Goal: Transaction & Acquisition: Subscribe to service/newsletter

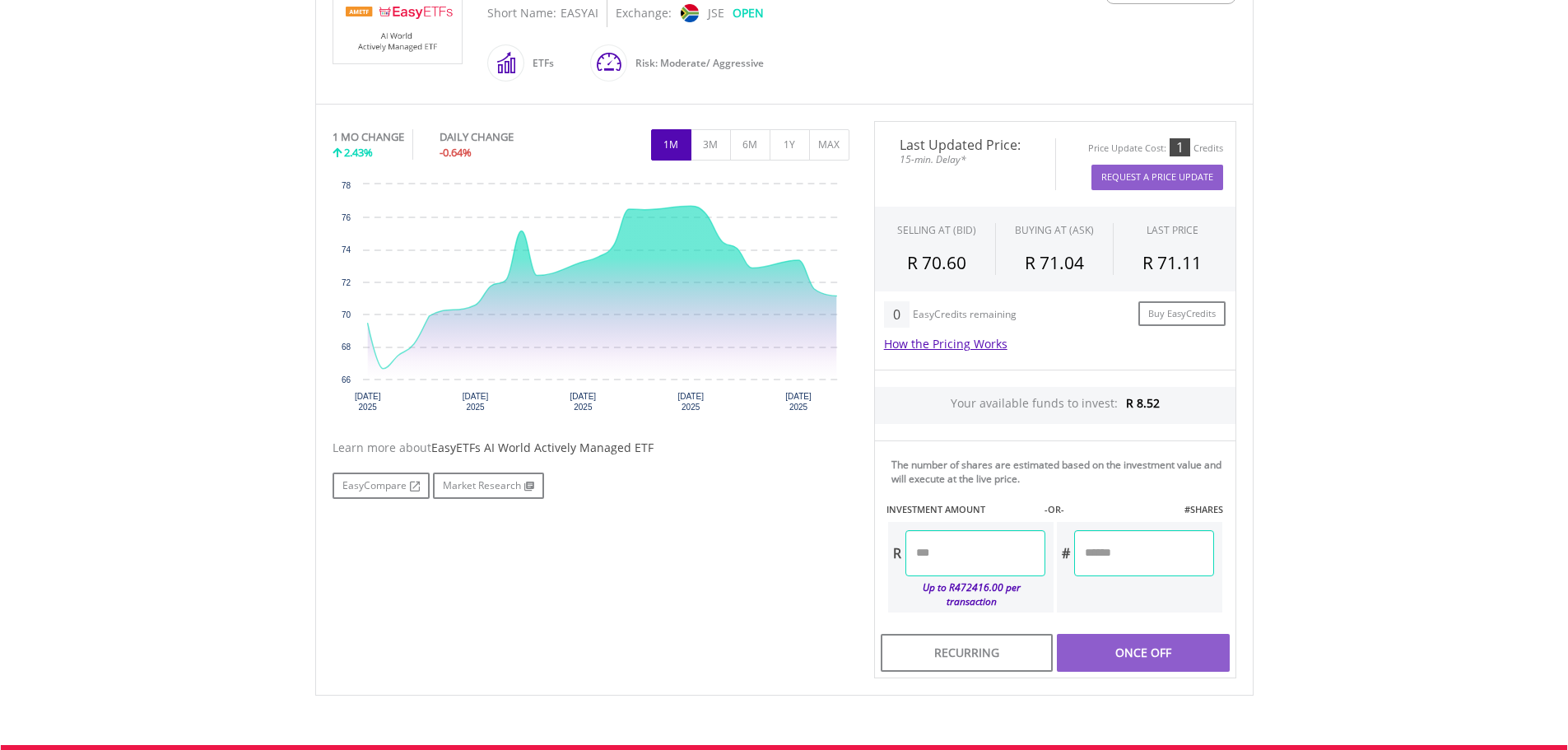
scroll to position [412, 0]
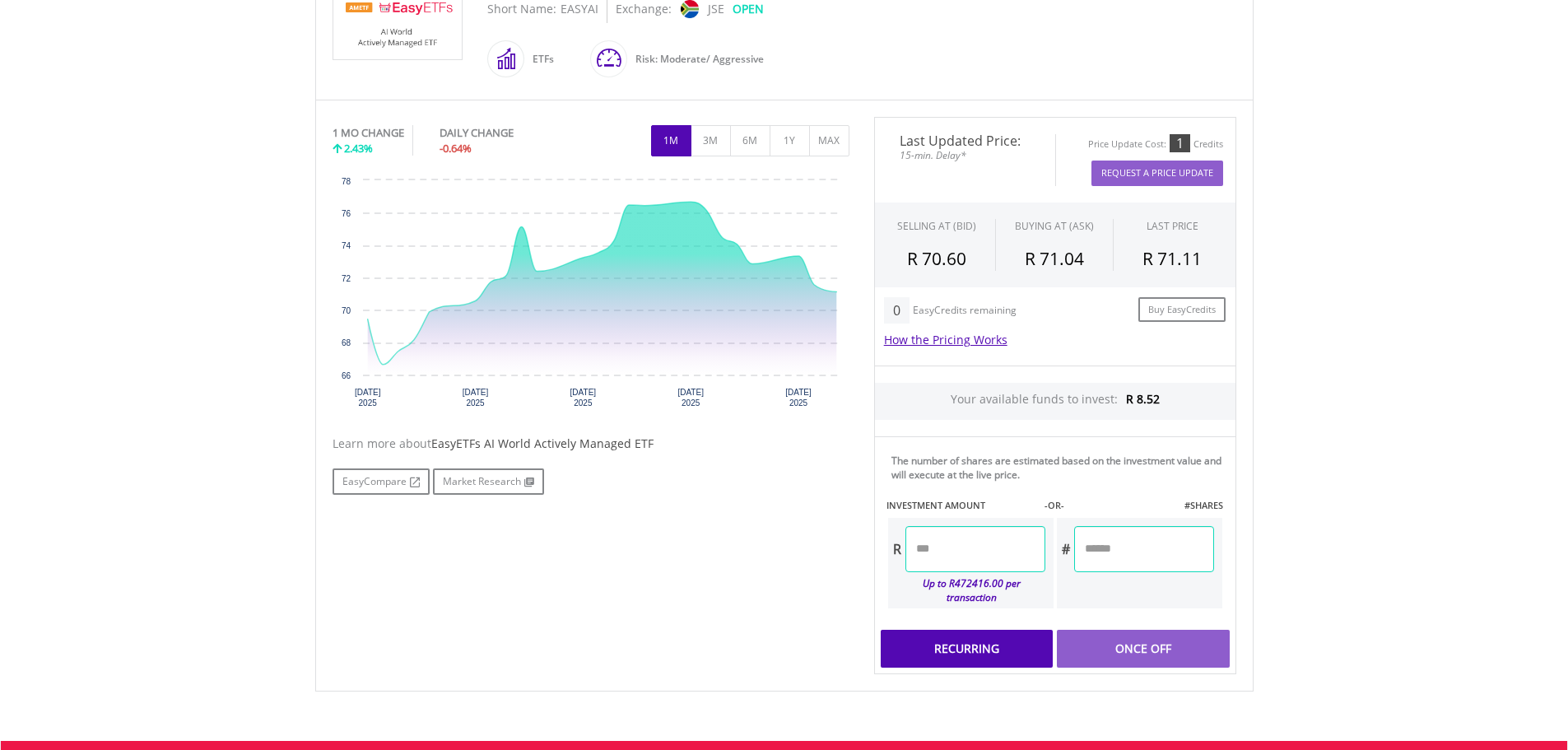
click at [962, 639] on div "Recurring" at bounding box center [967, 648] width 172 height 38
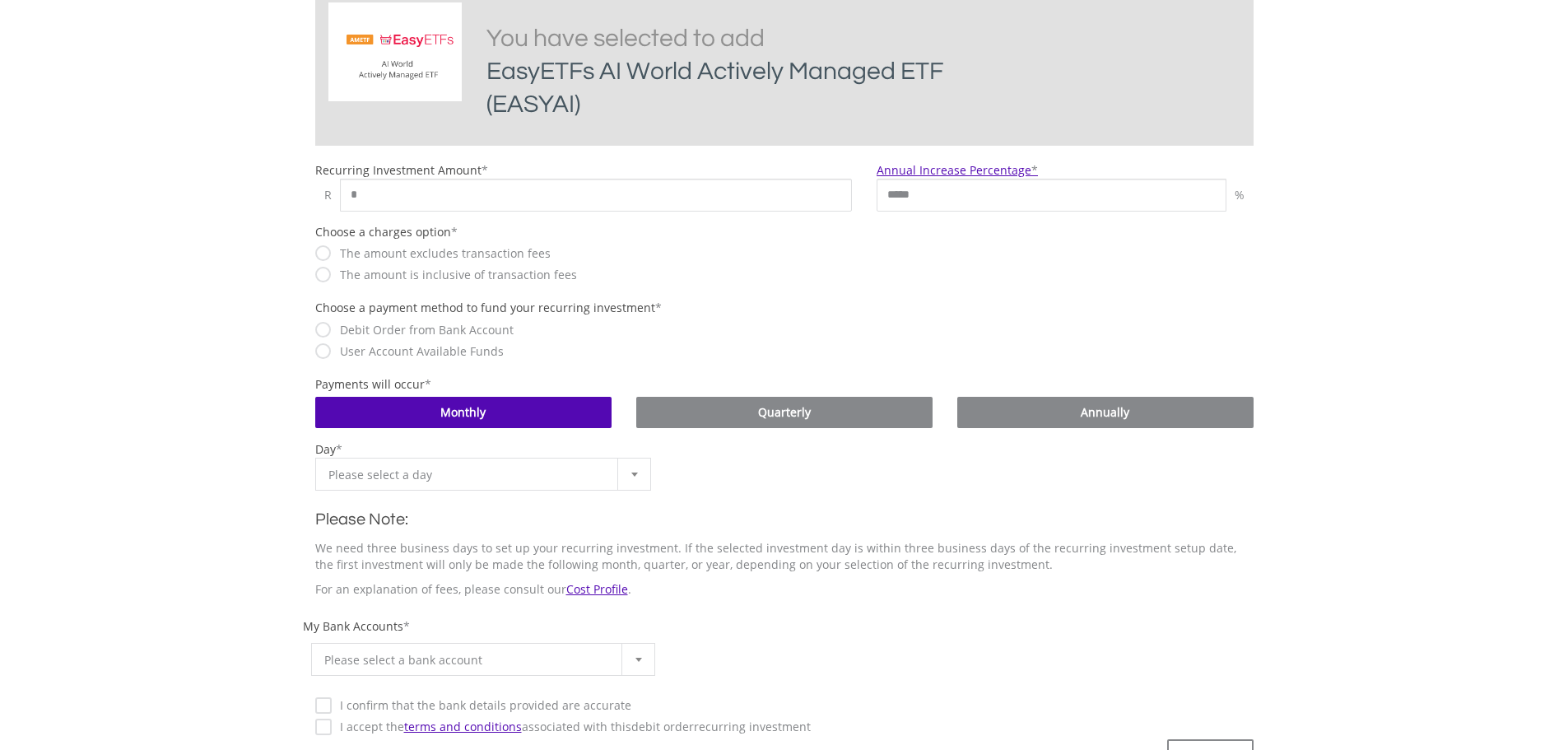
scroll to position [412, 0]
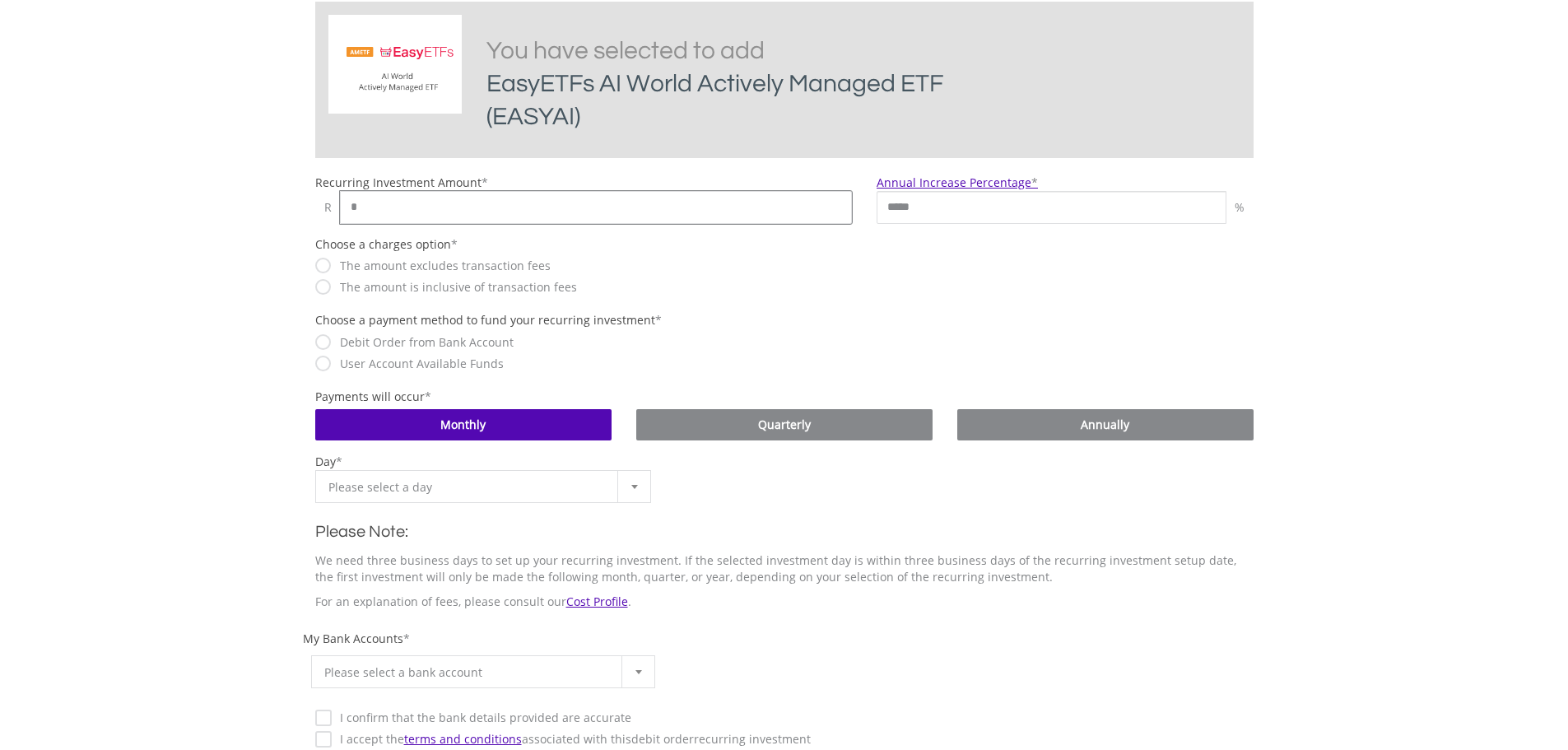
click at [418, 216] on input "*" at bounding box center [596, 207] width 513 height 33
type input "*"
type input "***"
click at [466, 478] on span "Please select a day" at bounding box center [471, 487] width 285 height 33
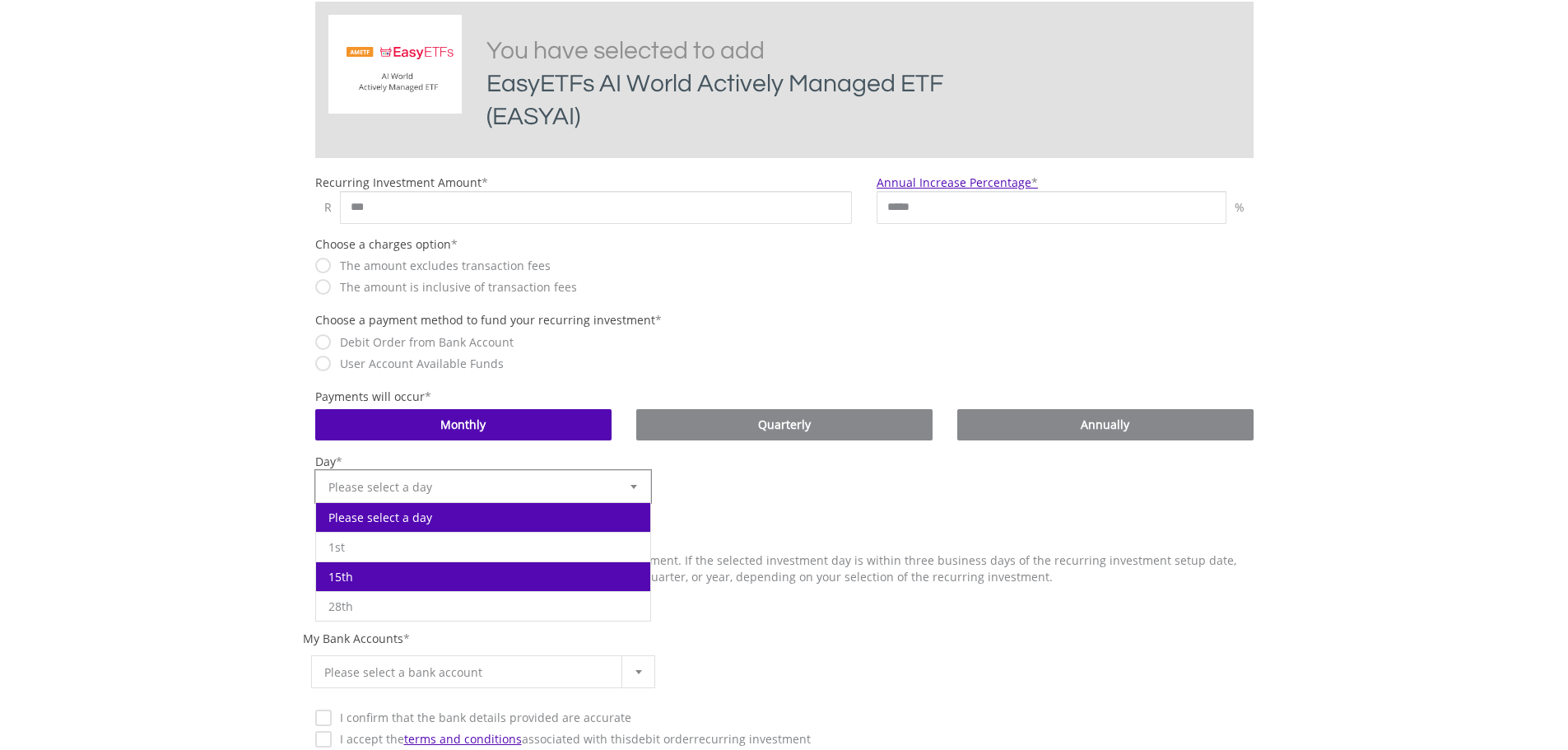
click at [404, 567] on li "15th" at bounding box center [483, 575] width 335 height 30
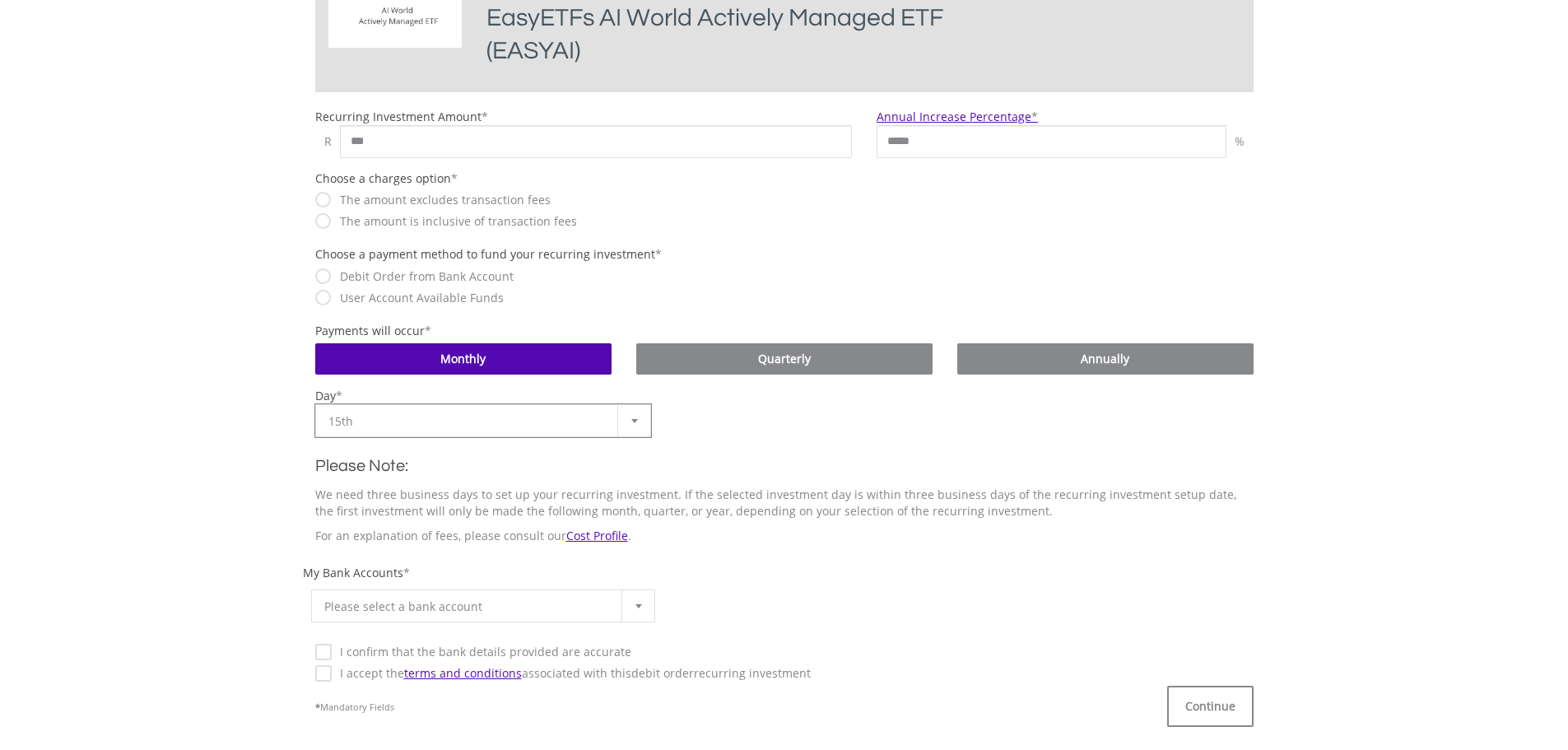
scroll to position [576, 0]
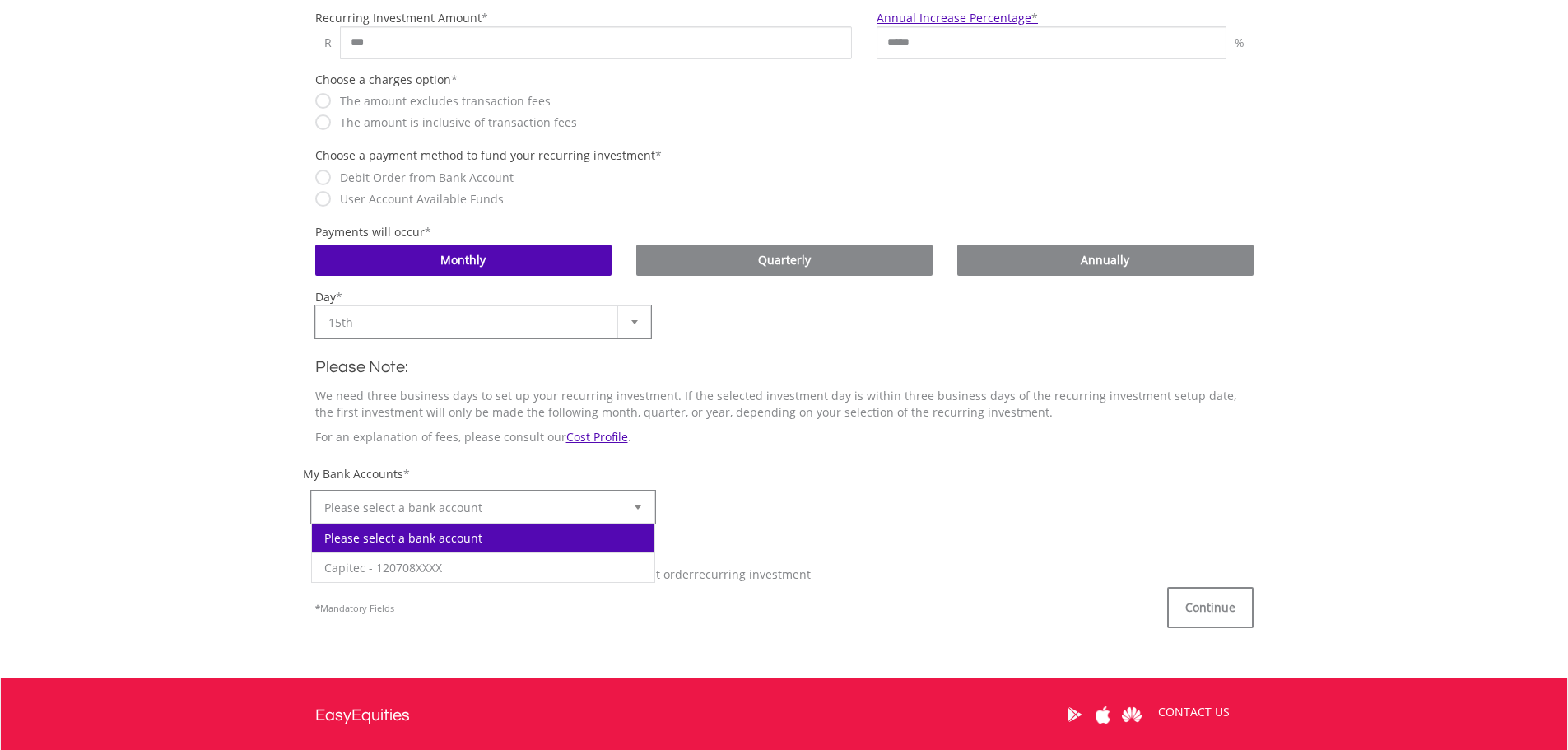
click at [397, 499] on span "Please select a bank account" at bounding box center [471, 507] width 294 height 33
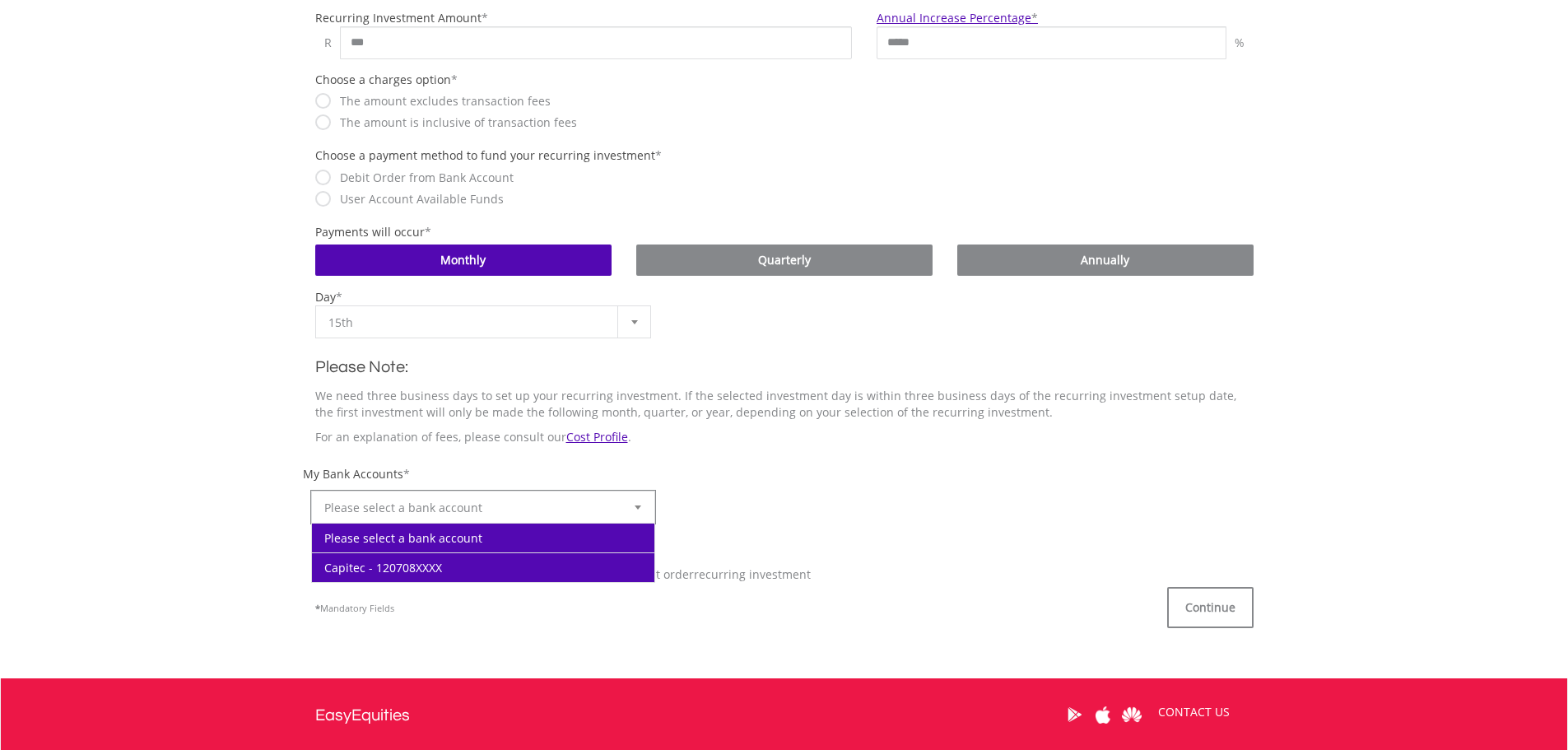
click at [366, 567] on li "Capitec - 120708XXXX" at bounding box center [483, 567] width 343 height 30
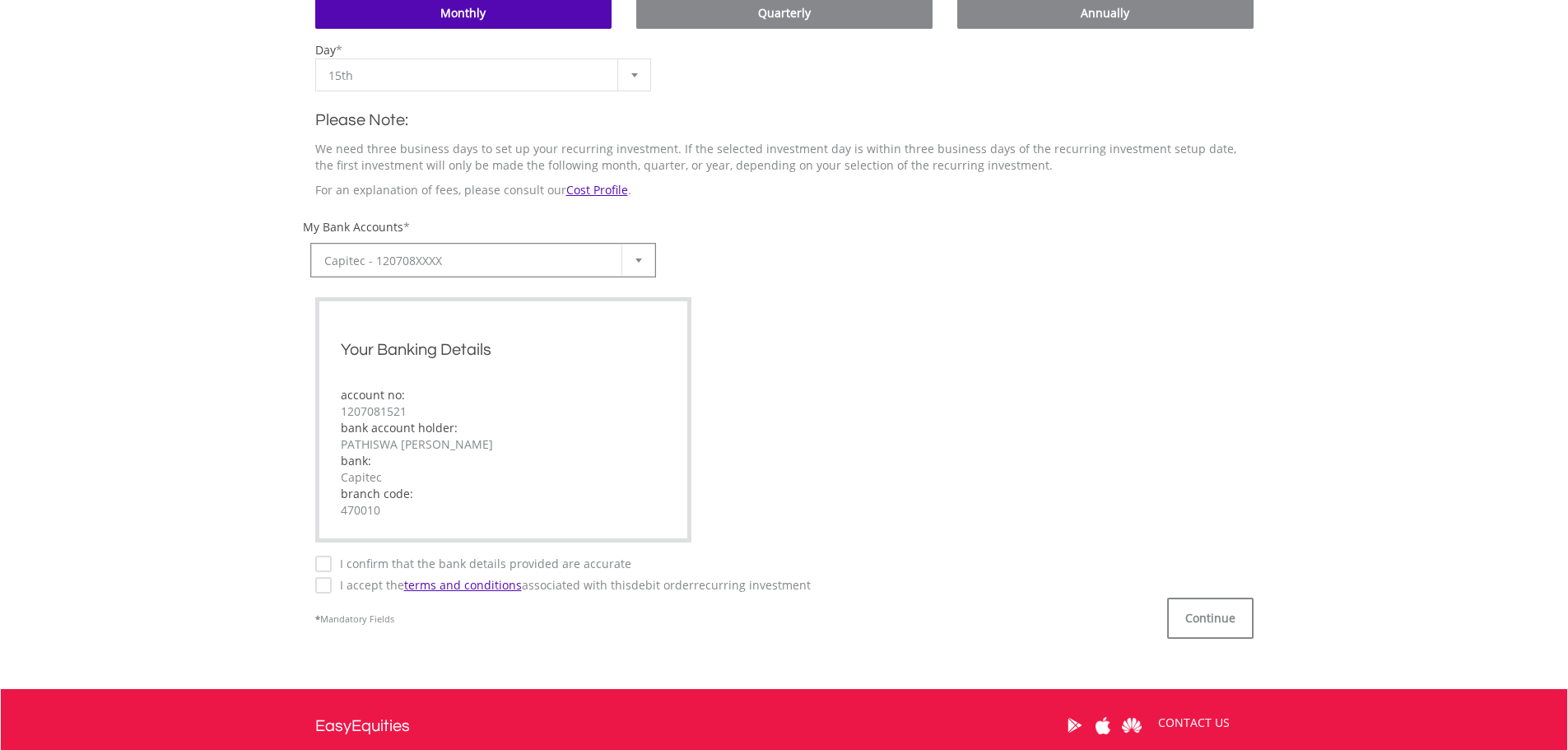
scroll to position [906, 0]
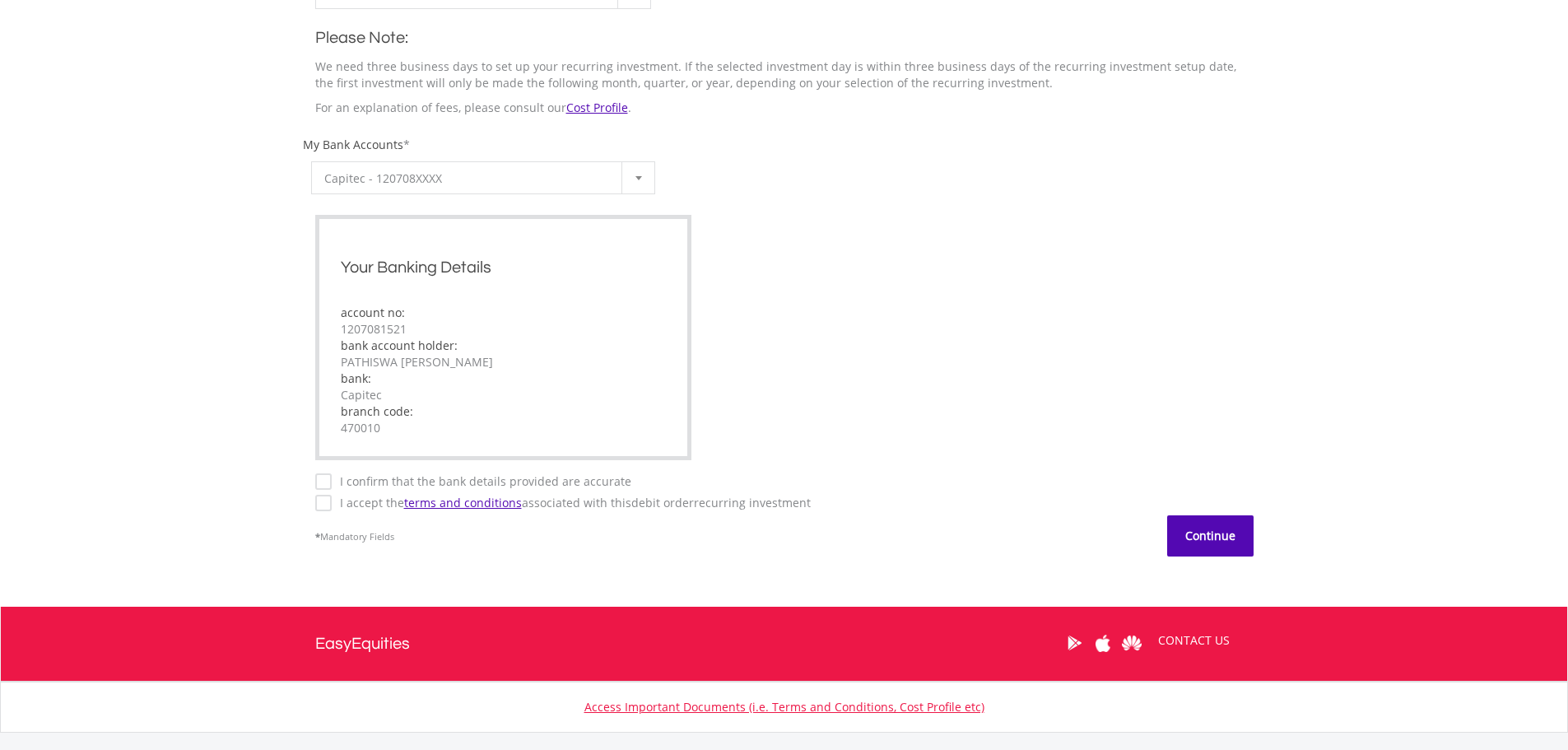
click at [1207, 548] on button "Continue" at bounding box center [1210, 536] width 87 height 41
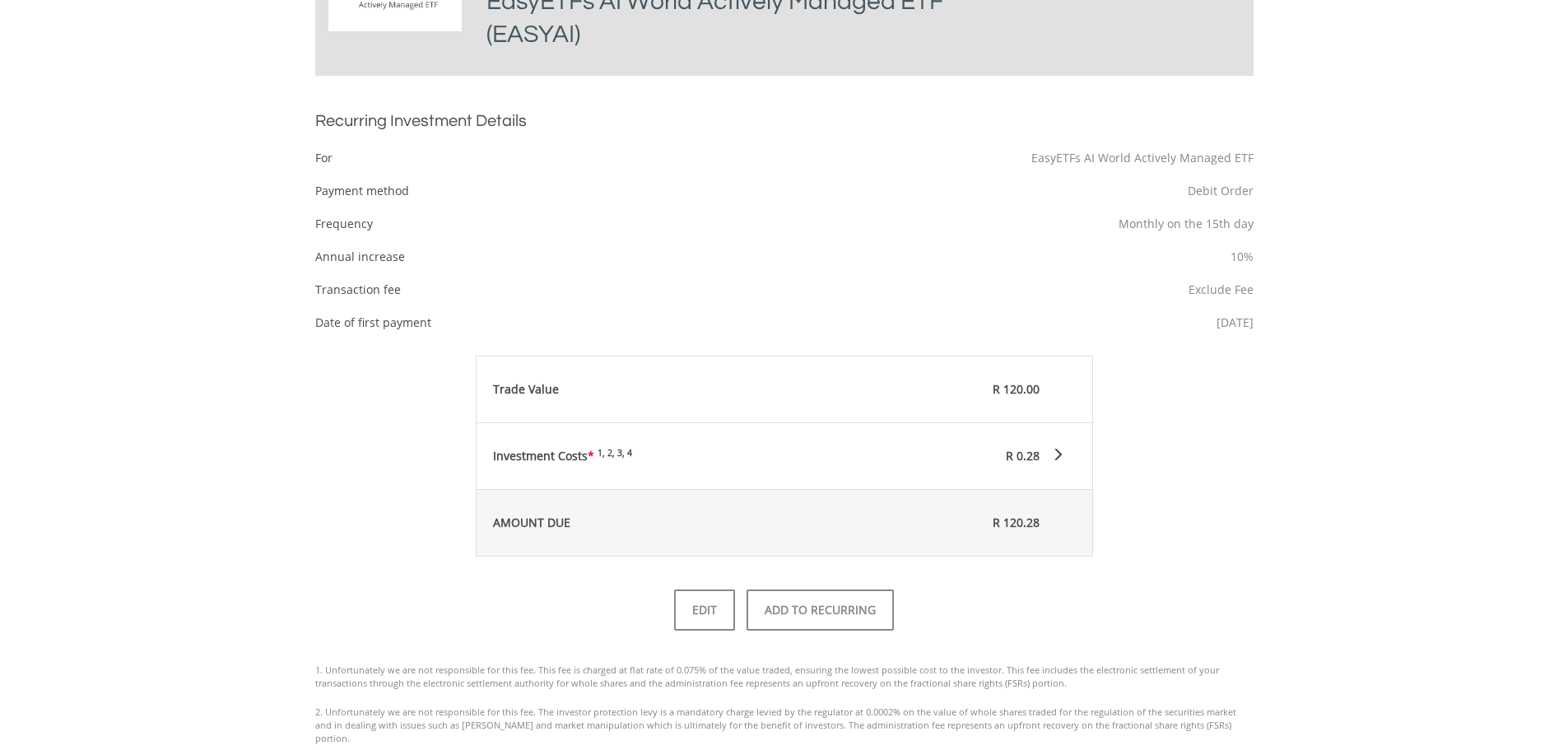
scroll to position [576, 0]
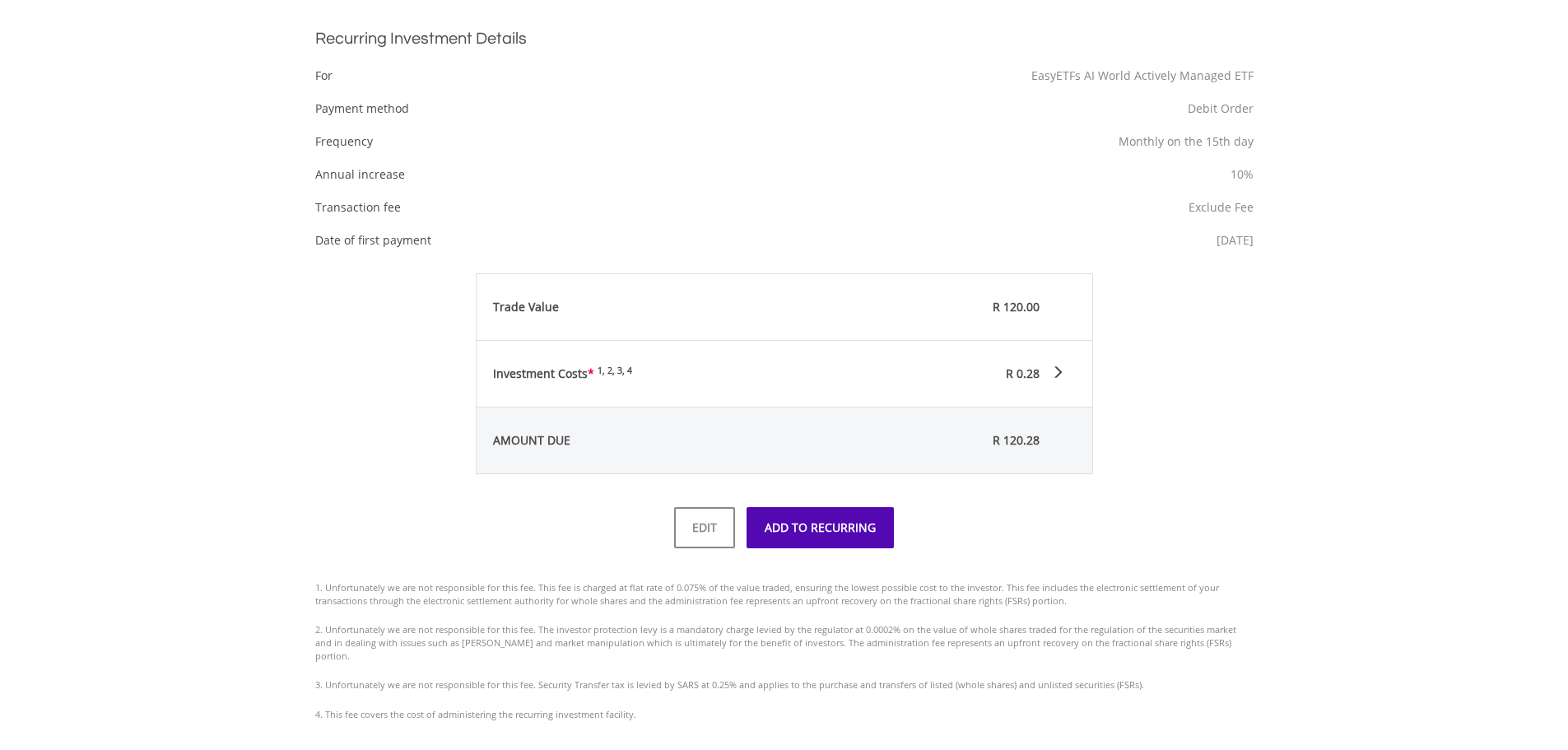
click at [836, 537] on button "ADD TO RECURRING" at bounding box center [820, 527] width 148 height 41
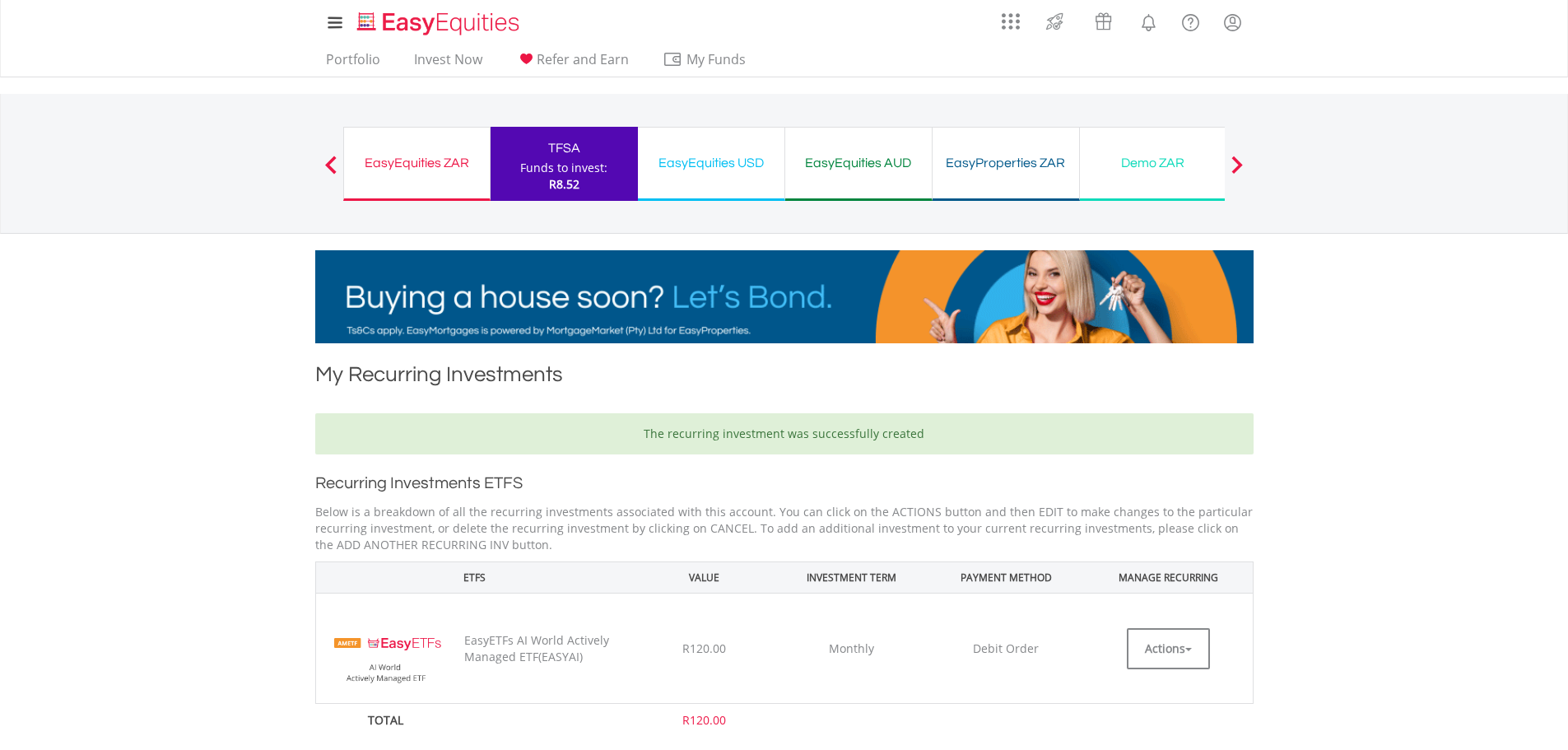
click at [737, 168] on div "EasyEquities USD" at bounding box center [712, 163] width 127 height 23
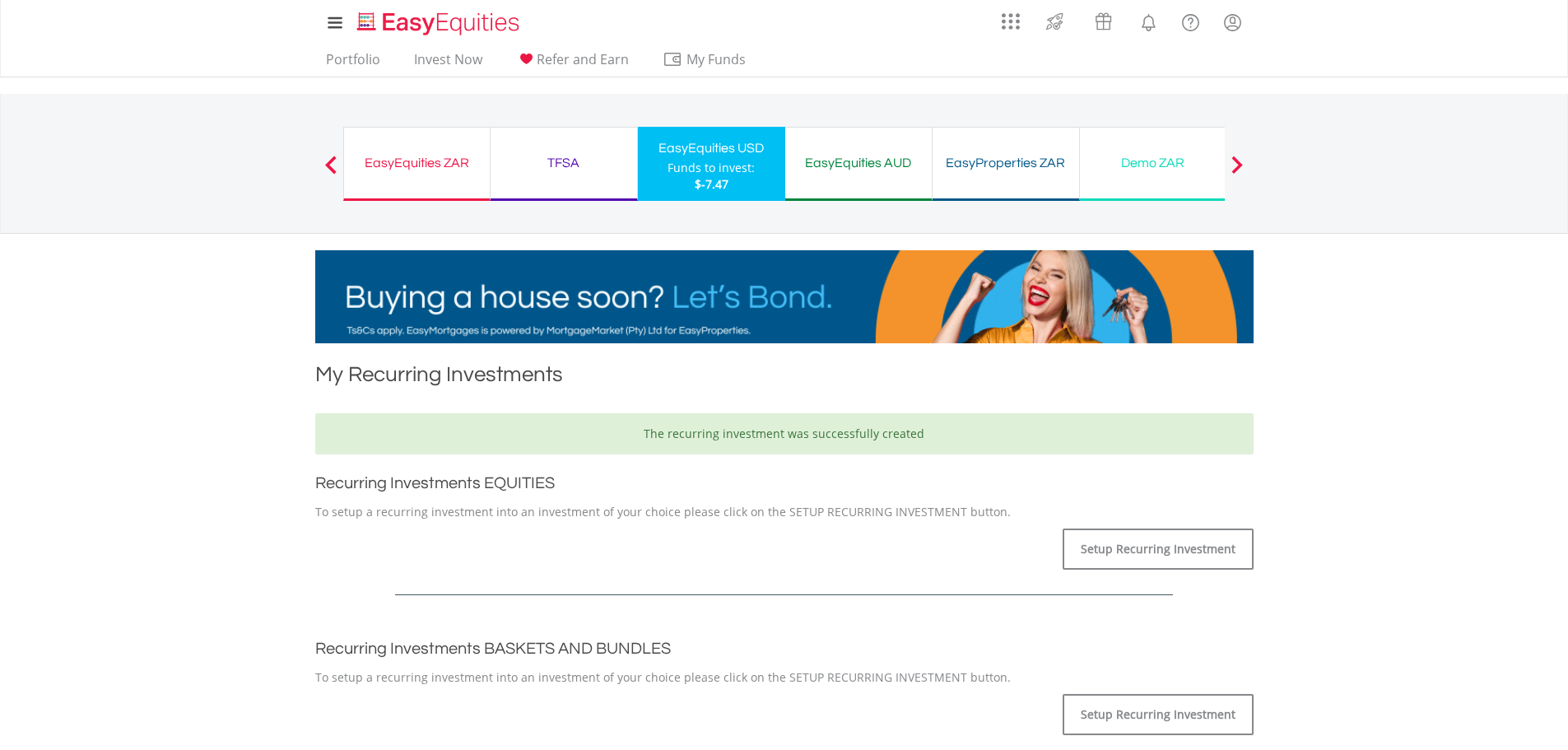
click at [855, 164] on div "EasyEquities AUD" at bounding box center [858, 163] width 127 height 23
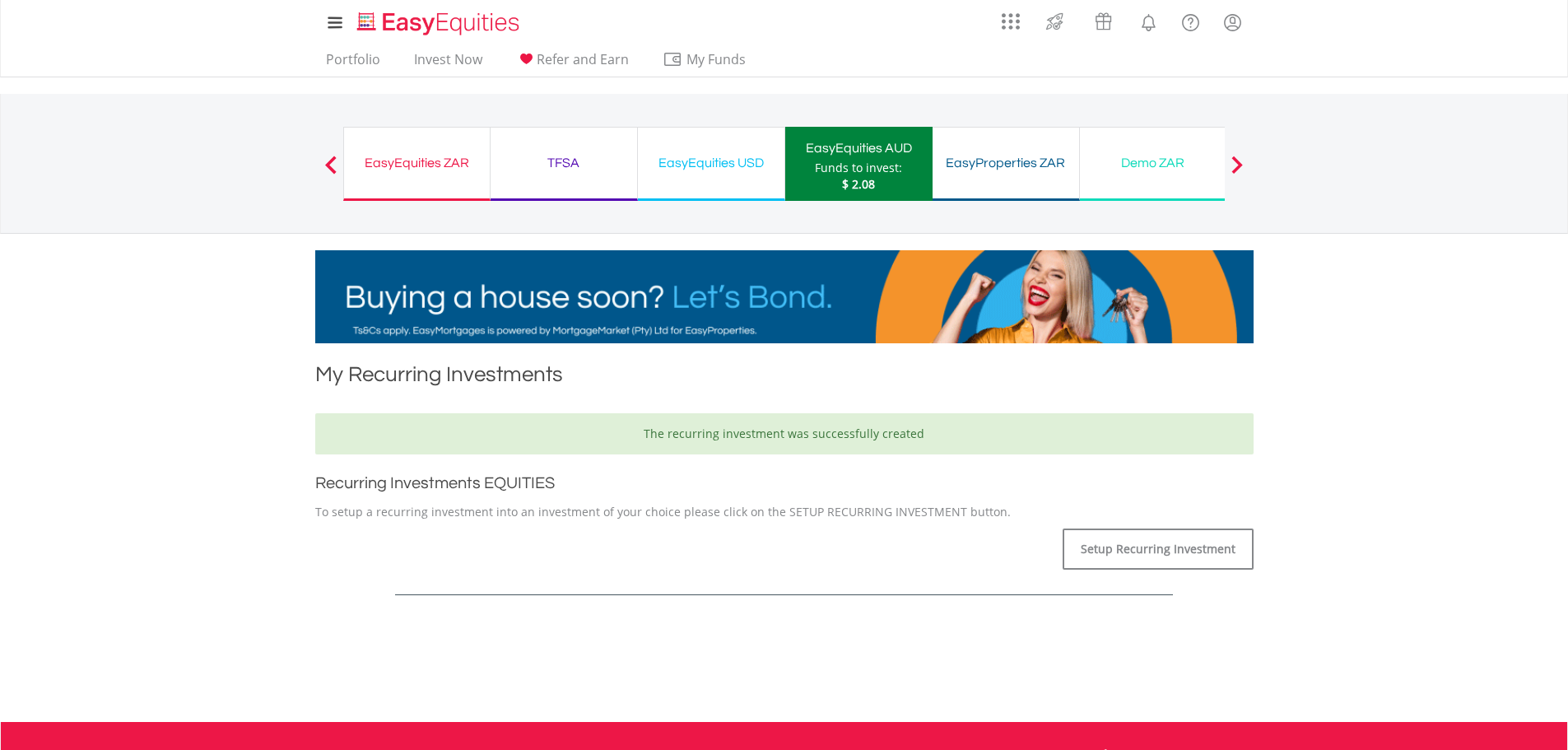
click at [367, 156] on div "EasyEquities ZAR" at bounding box center [416, 163] width 126 height 23
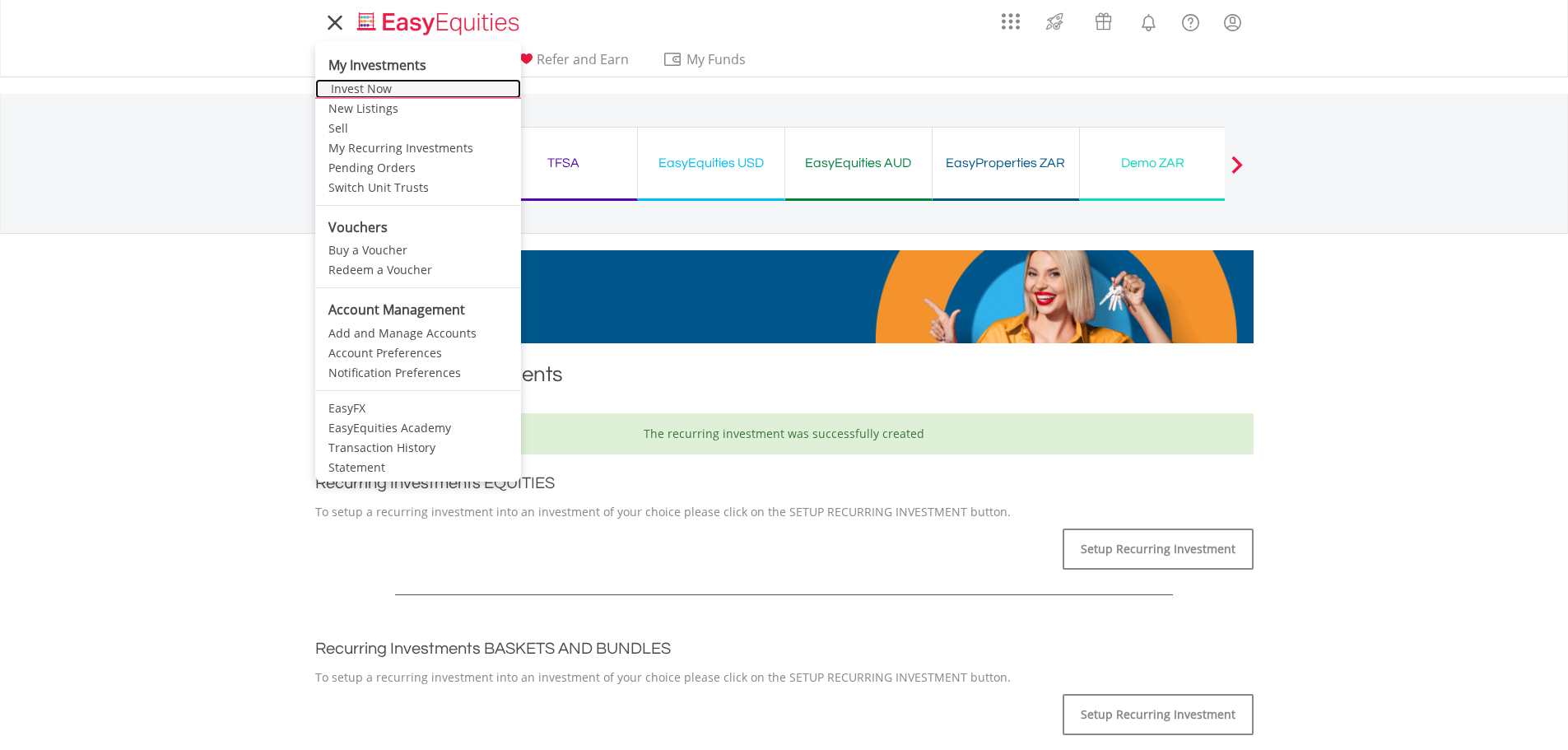
click at [349, 81] on link "Invest Now" at bounding box center [418, 89] width 206 height 20
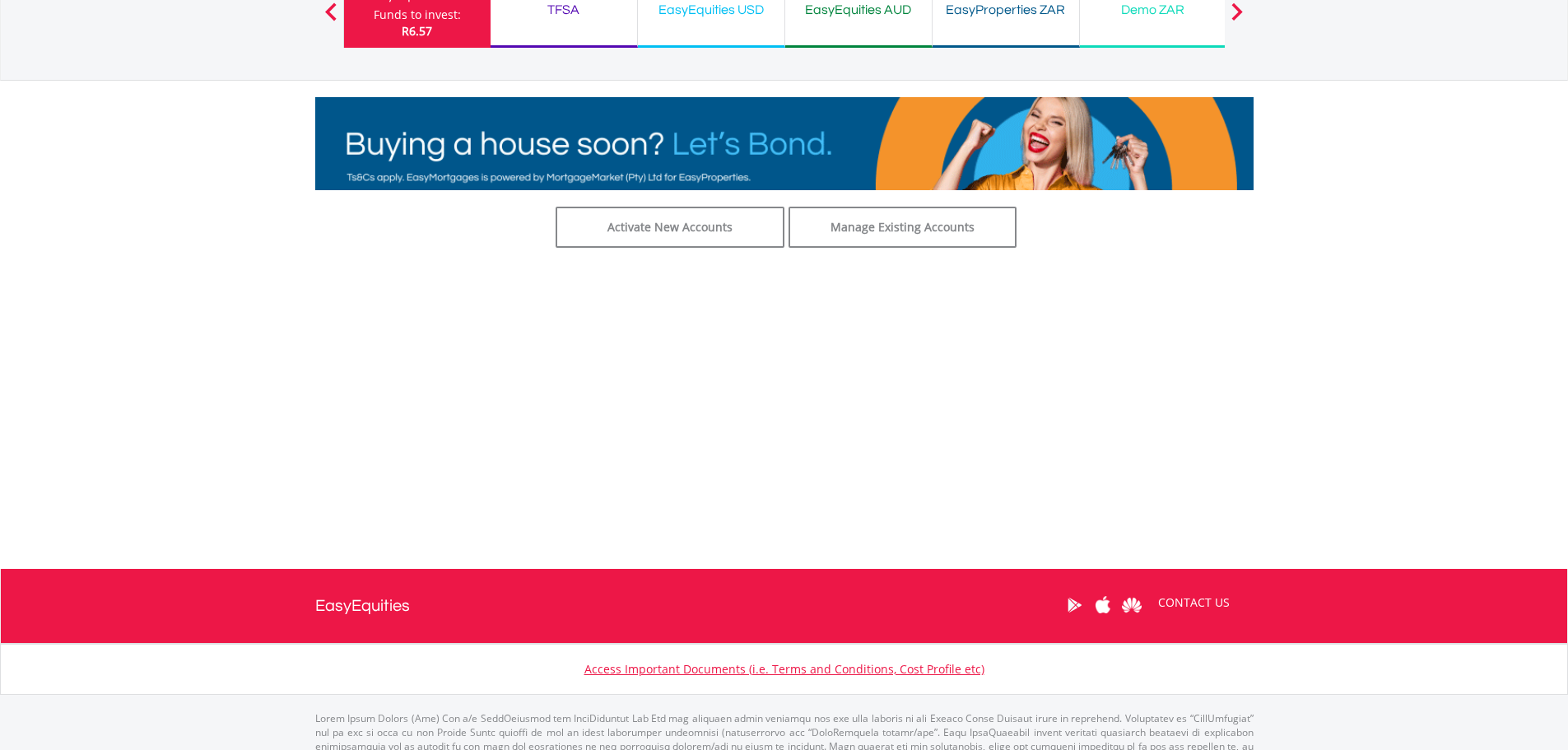
scroll to position [165, 0]
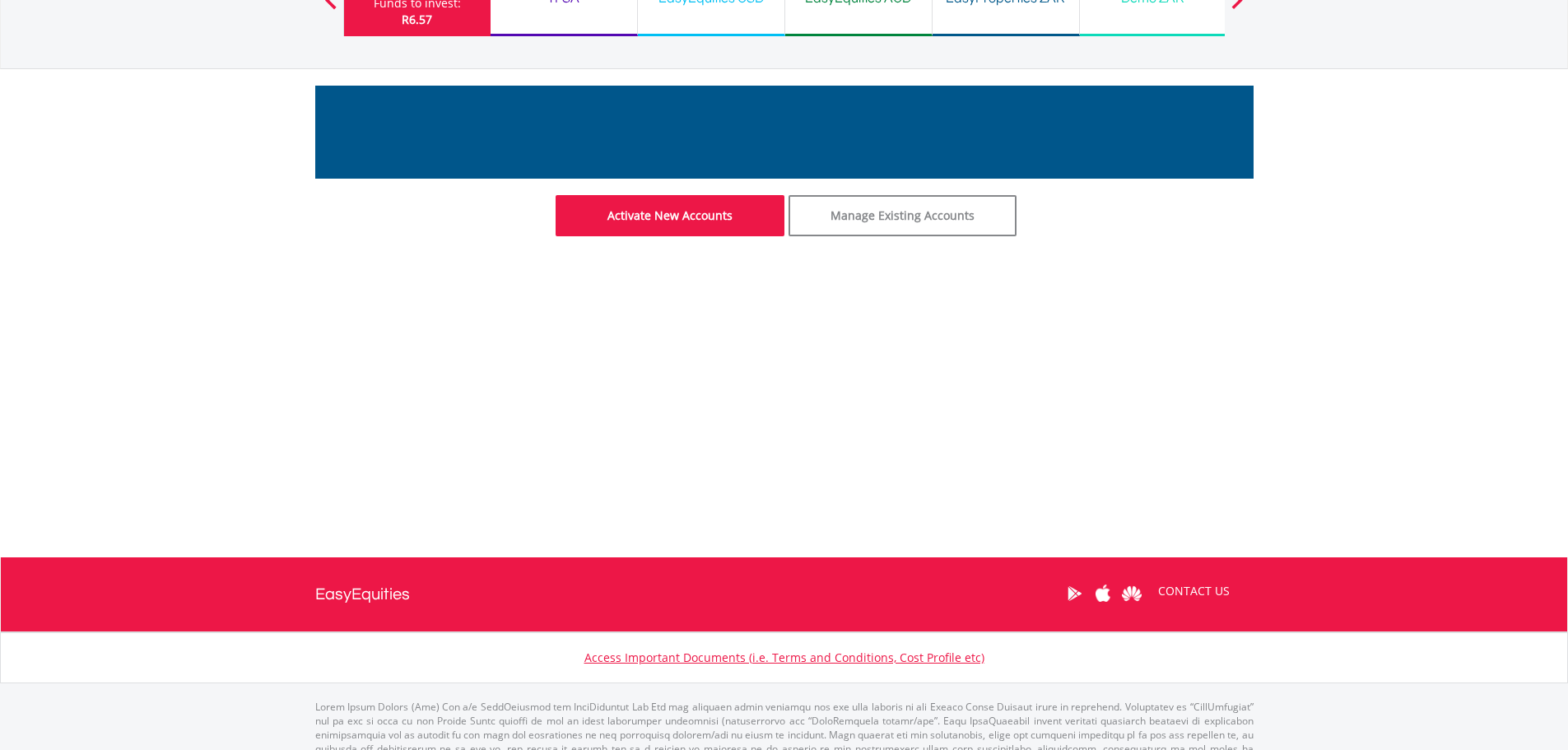
click at [678, 217] on link "Activate New Accounts" at bounding box center [670, 216] width 229 height 41
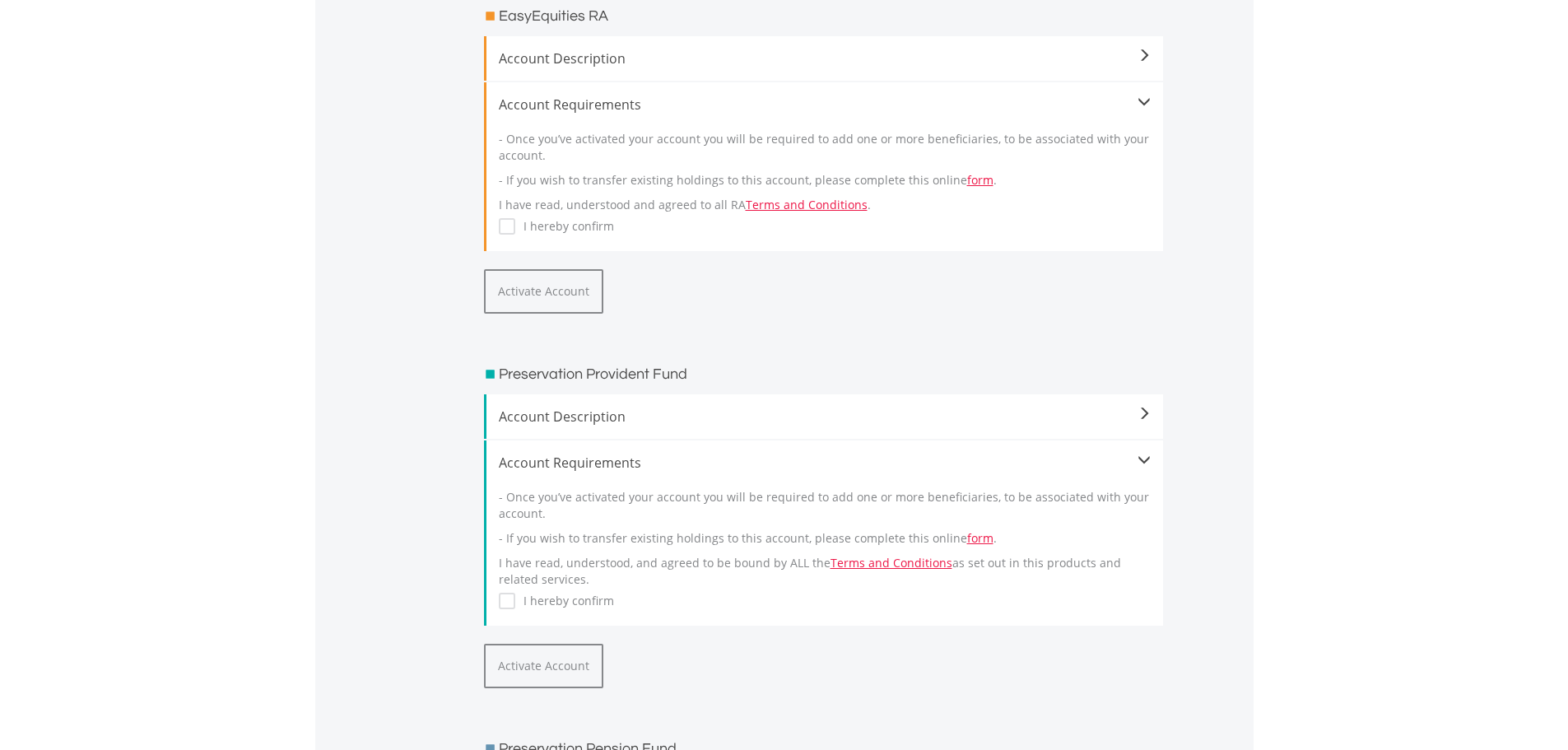
scroll to position [412, 0]
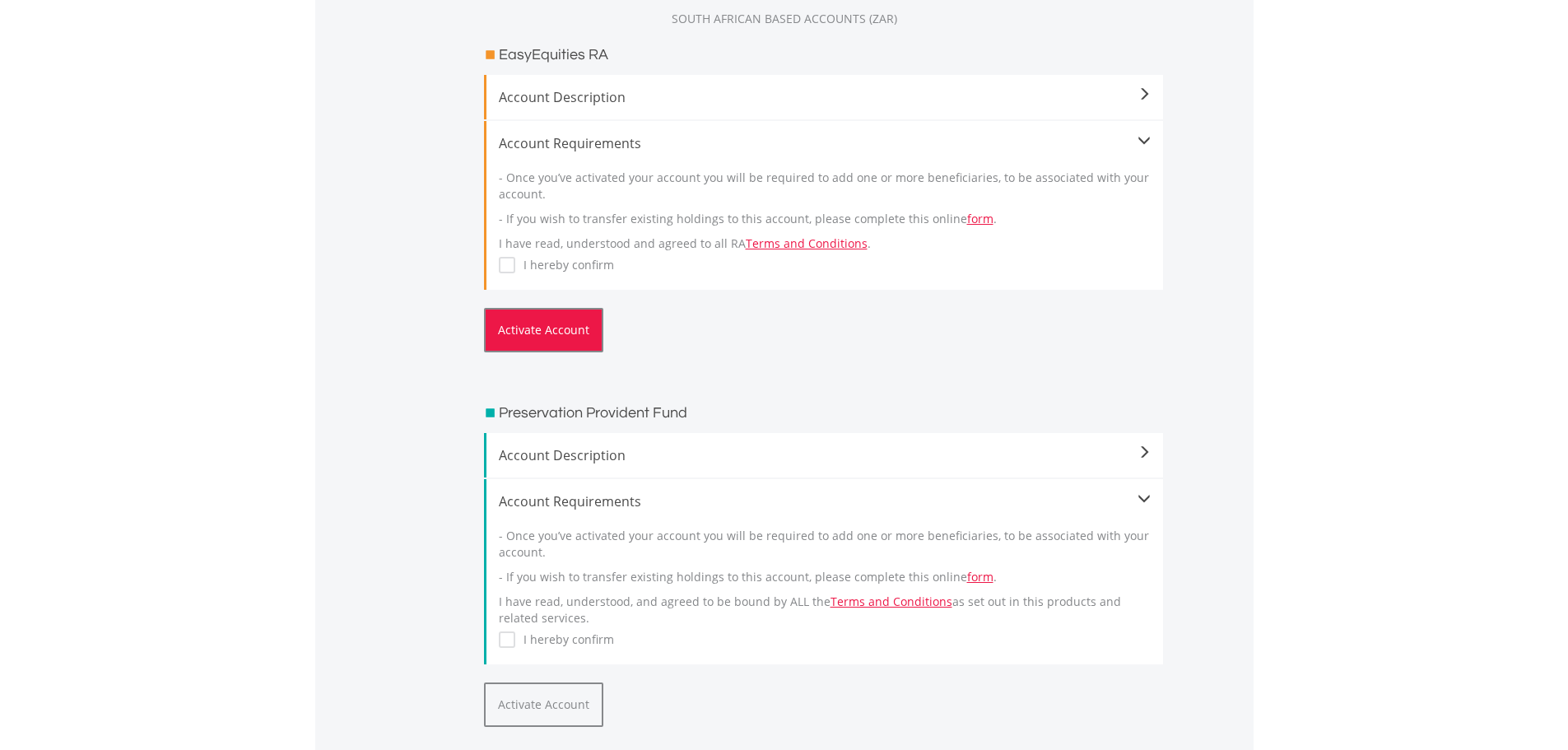
click at [547, 334] on button "Activate Account" at bounding box center [543, 330] width 119 height 45
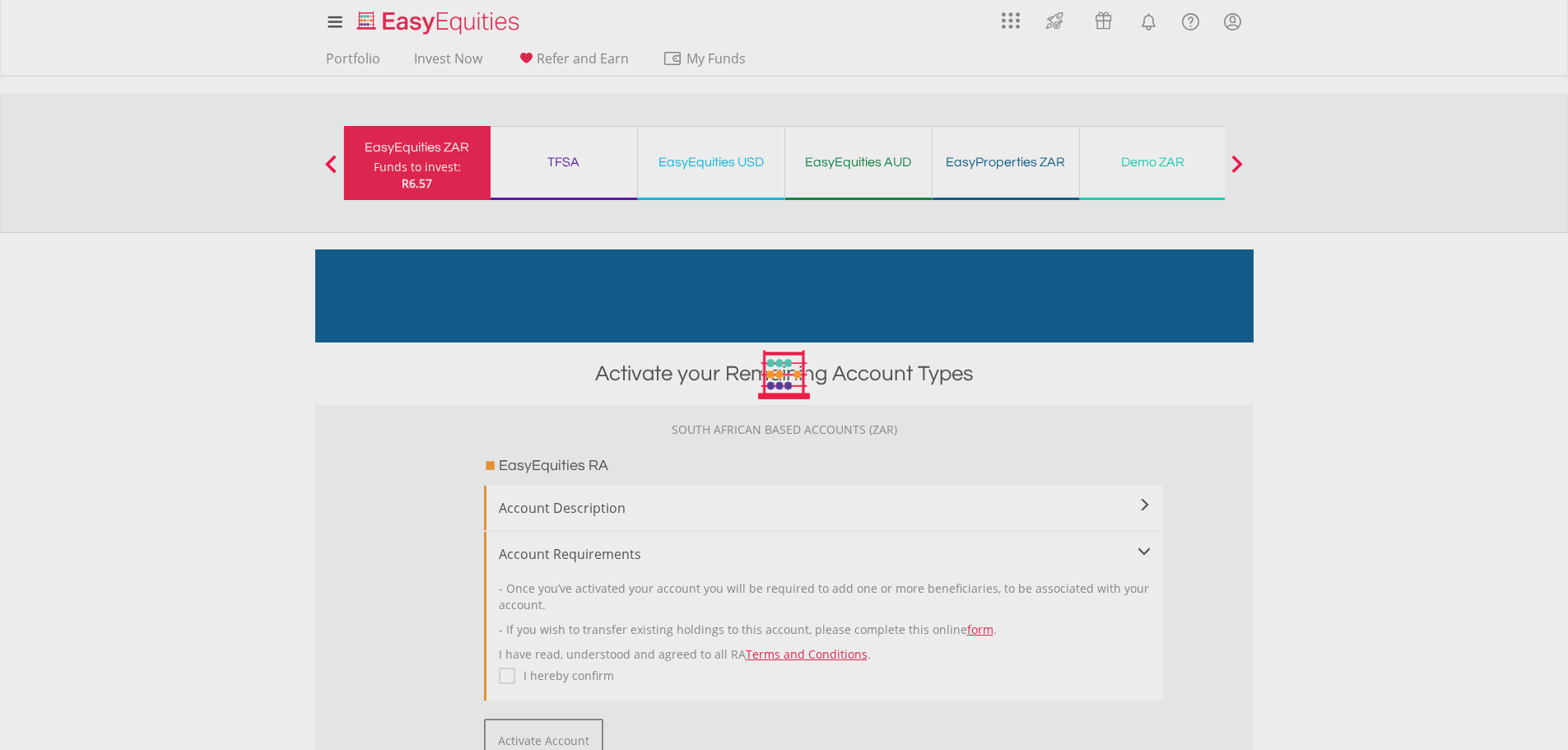
scroll to position [0, 0]
